Goal: Task Accomplishment & Management: Use online tool/utility

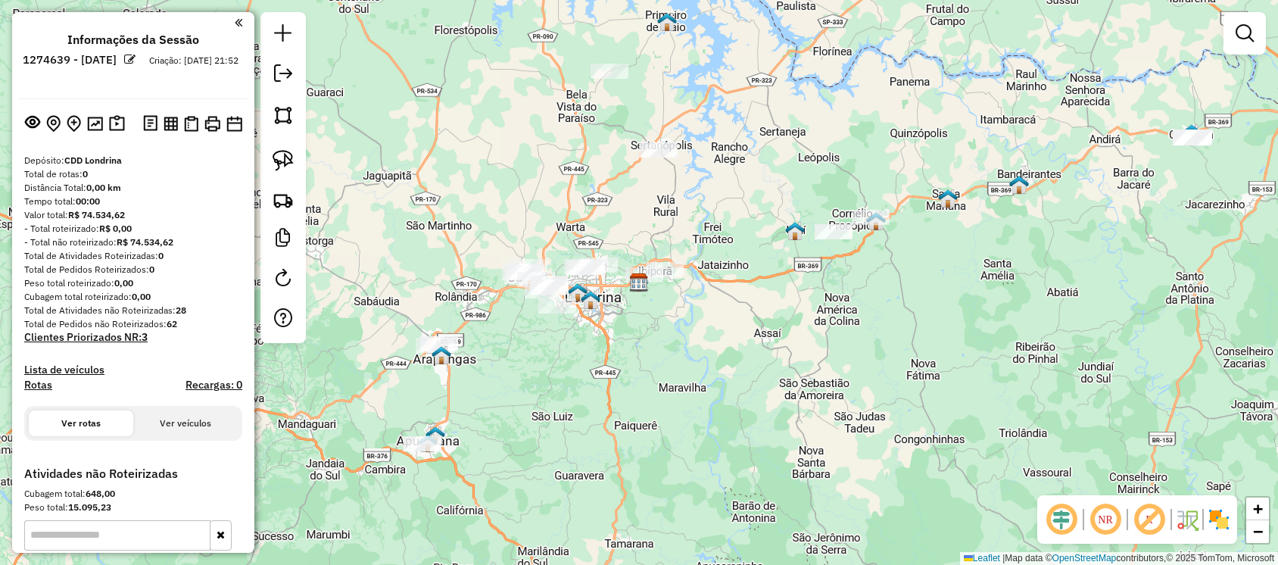
scroll to position [226, 0]
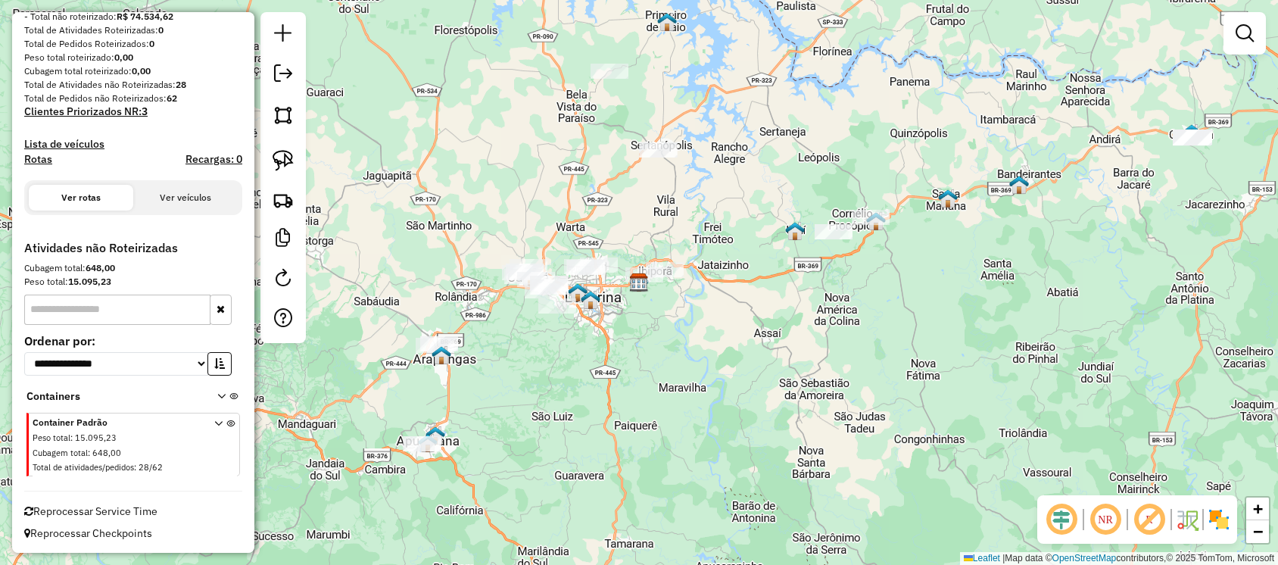
click at [701, 201] on div "Janela de atendimento Grade de atendimento Capacidade Transportadoras Veículos …" at bounding box center [639, 282] width 1278 height 565
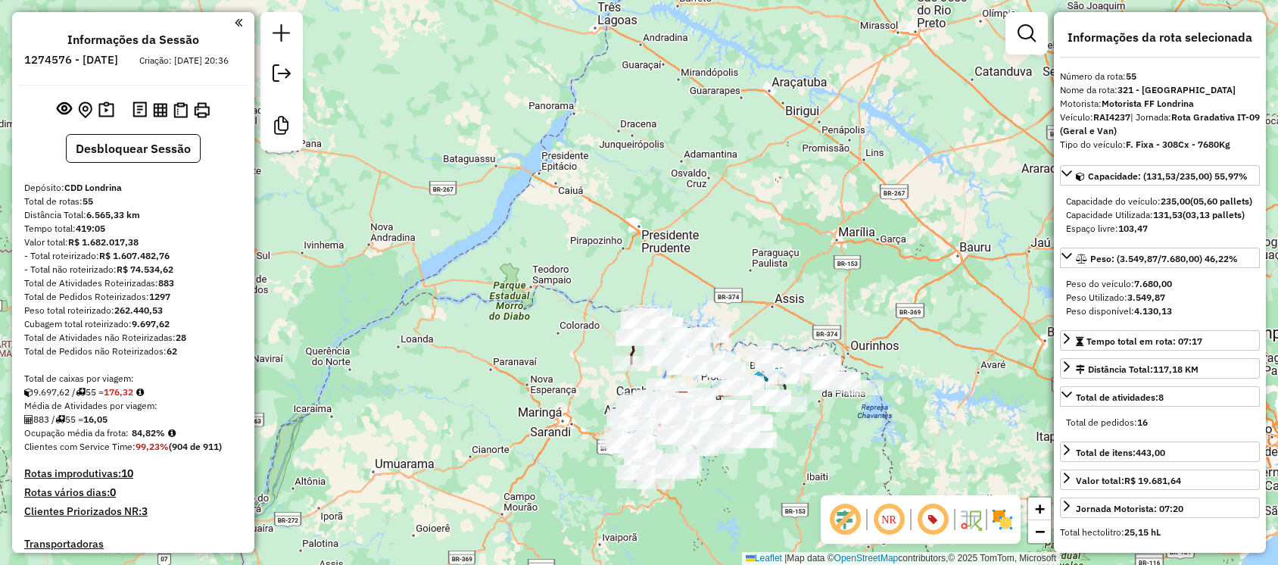
select select "*********"
click at [616, 192] on div "Janela de atendimento Grade de atendimento Capacidade Transportadoras Veículos …" at bounding box center [639, 282] width 1278 height 565
